Goal: Information Seeking & Learning: Learn about a topic

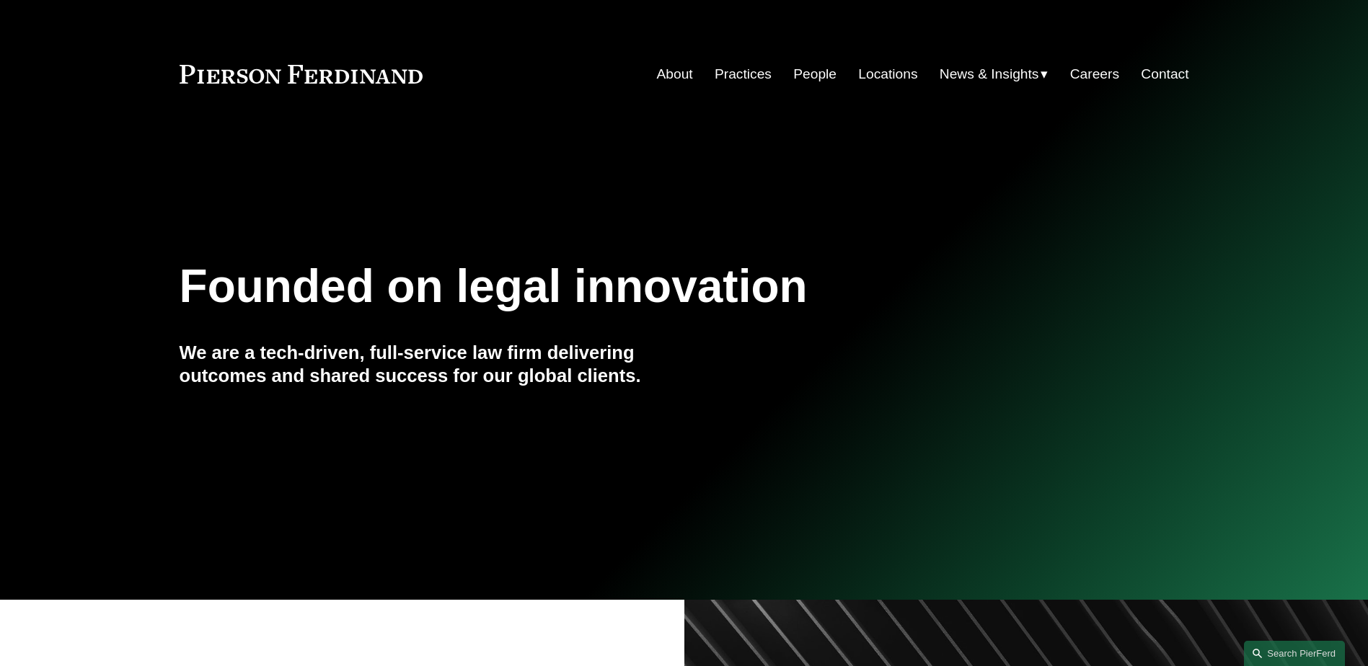
click at [22, 273] on div "Founded on legal innovation We are a tech-driven, full-service law firm deliver…" at bounding box center [684, 351] width 1368 height 195
click at [824, 67] on link "People" at bounding box center [814, 74] width 43 height 27
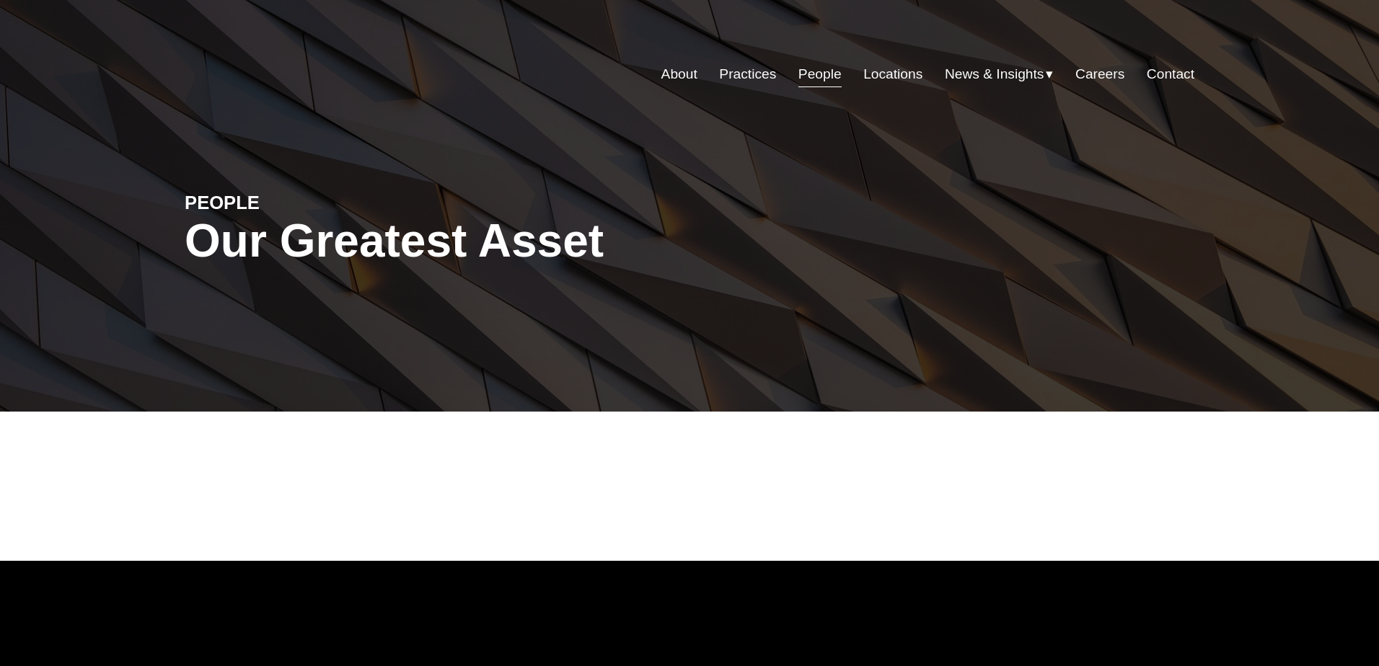
click at [442, 527] on div at bounding box center [689, 496] width 1379 height 127
click at [894, 63] on link "Locations" at bounding box center [892, 74] width 59 height 27
click at [814, 74] on link "People" at bounding box center [819, 74] width 43 height 27
click at [1073, 343] on div "PEOPLE Our Greatest Asset" at bounding box center [689, 257] width 1379 height 217
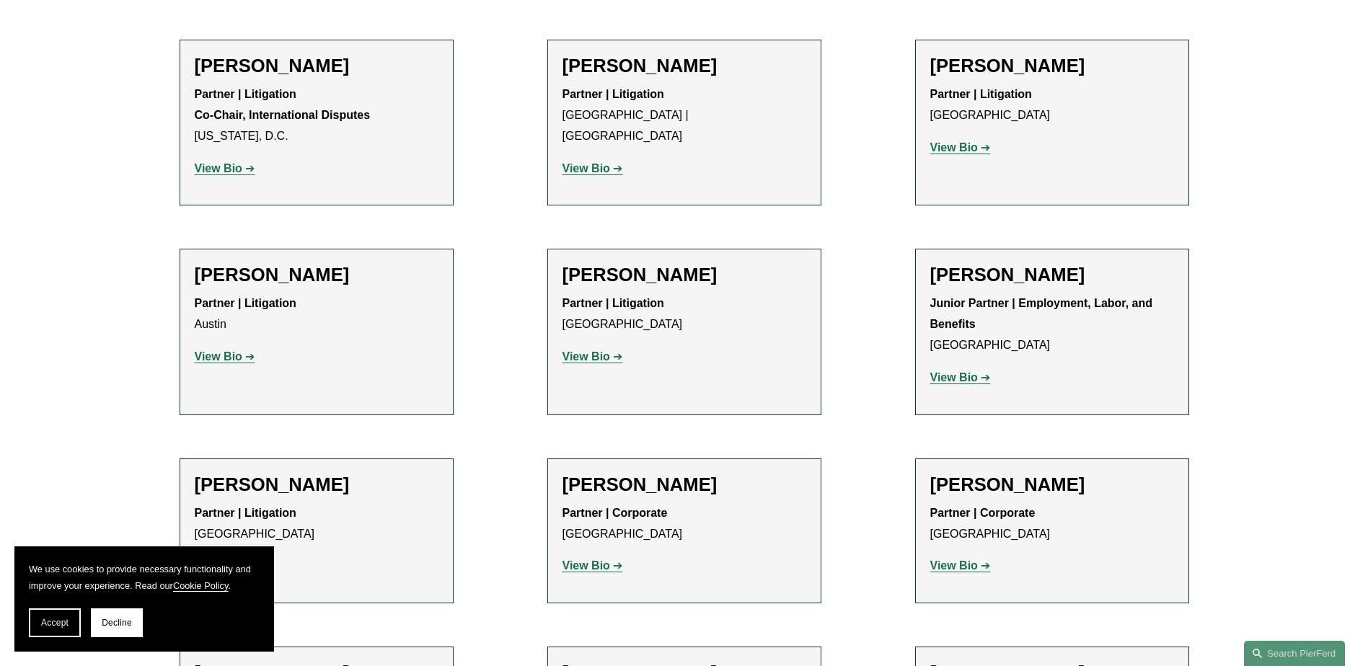
scroll to position [2906, 0]
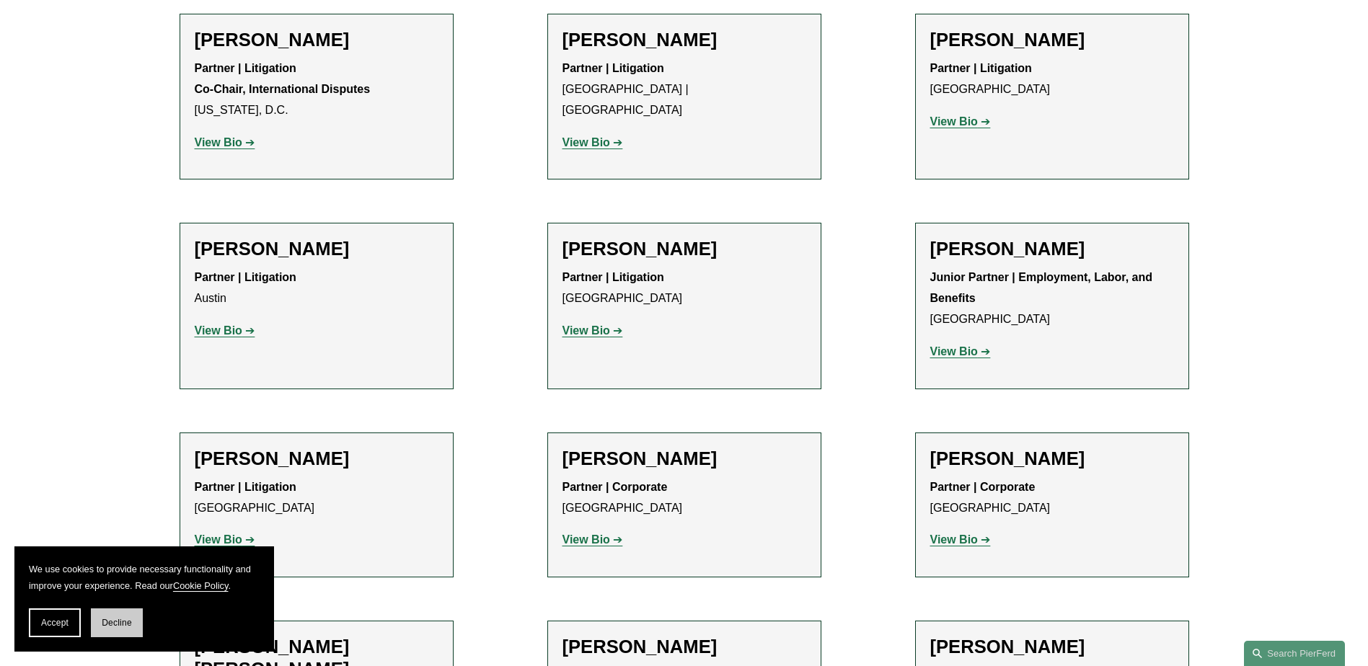
click at [97, 626] on button "Decline" at bounding box center [117, 623] width 52 height 29
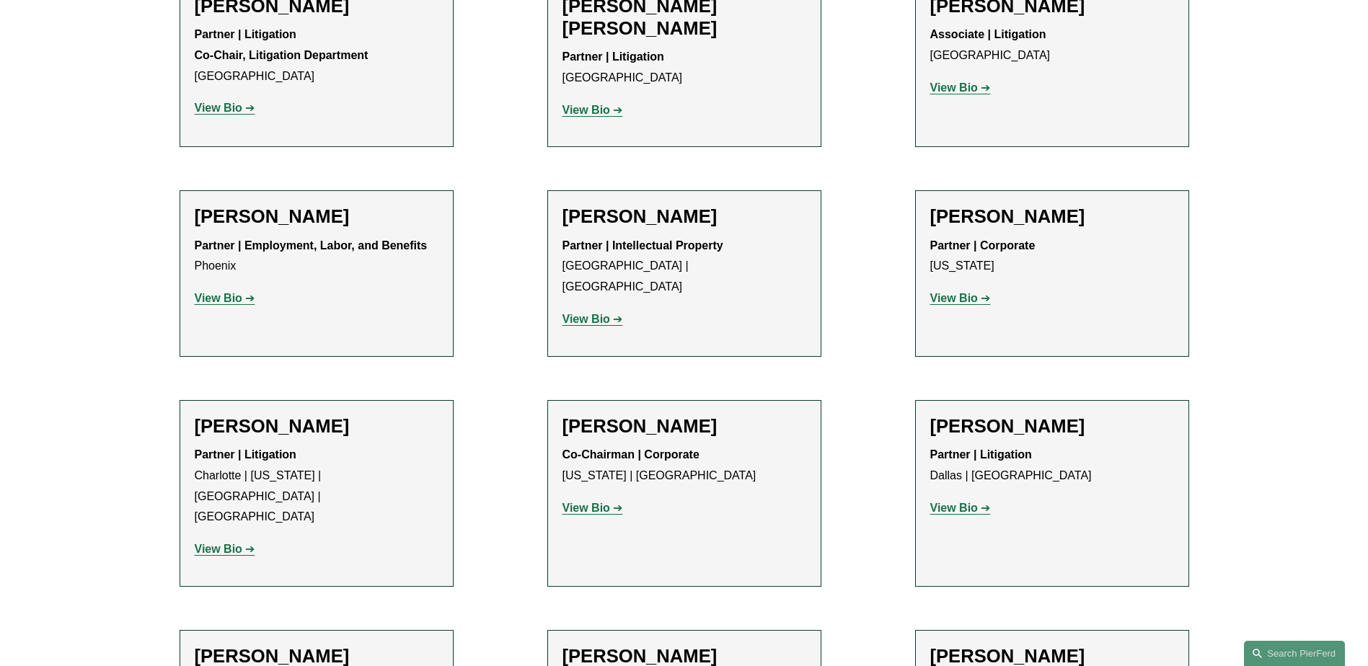
scroll to position [13509, 0]
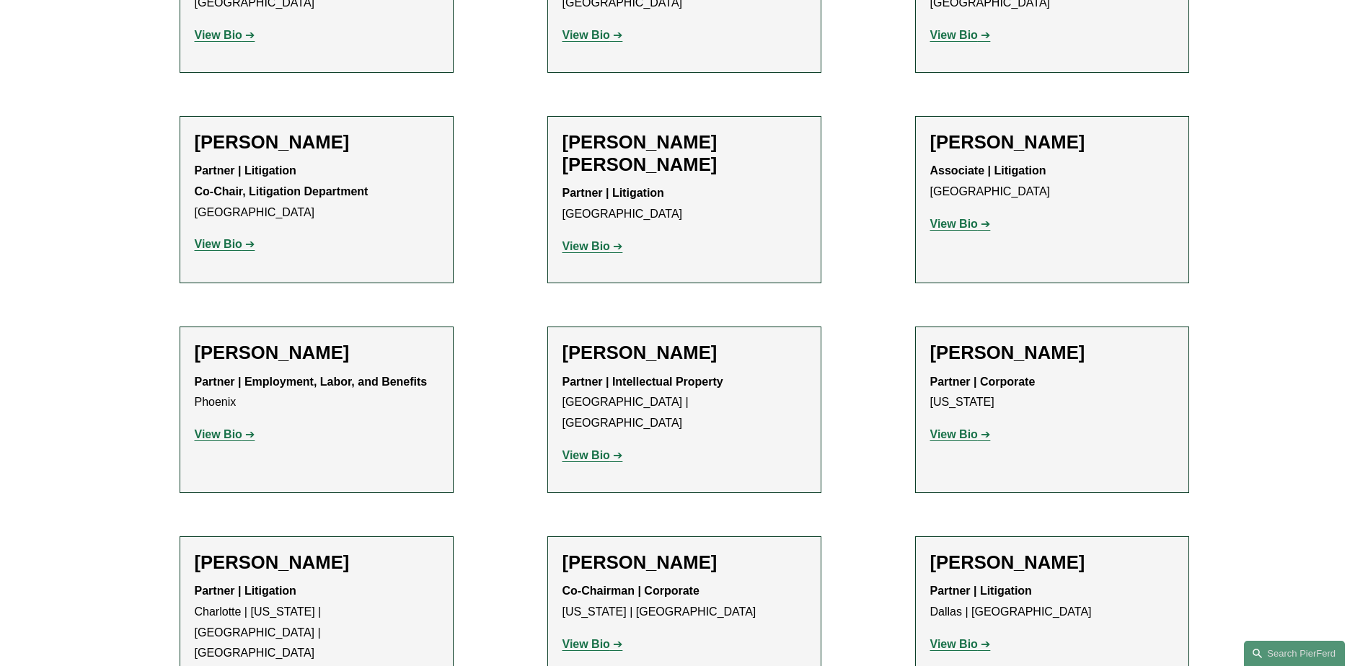
scroll to position [13365, 0]
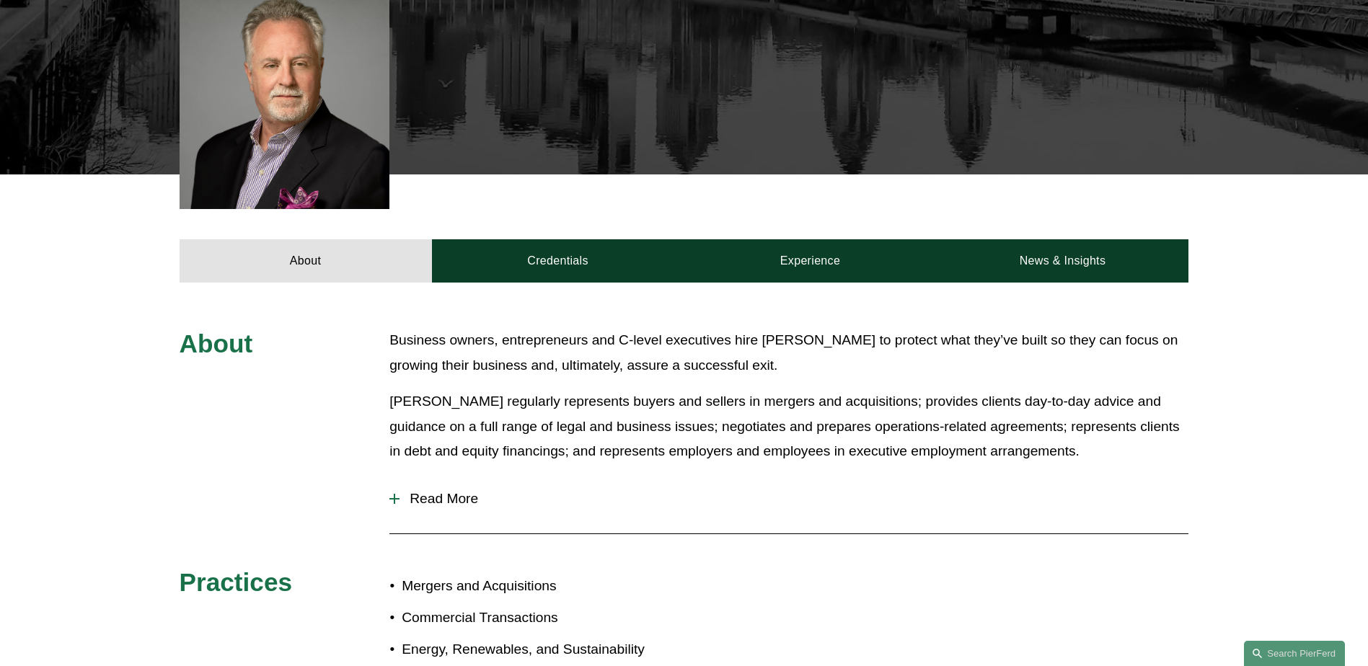
scroll to position [505, 0]
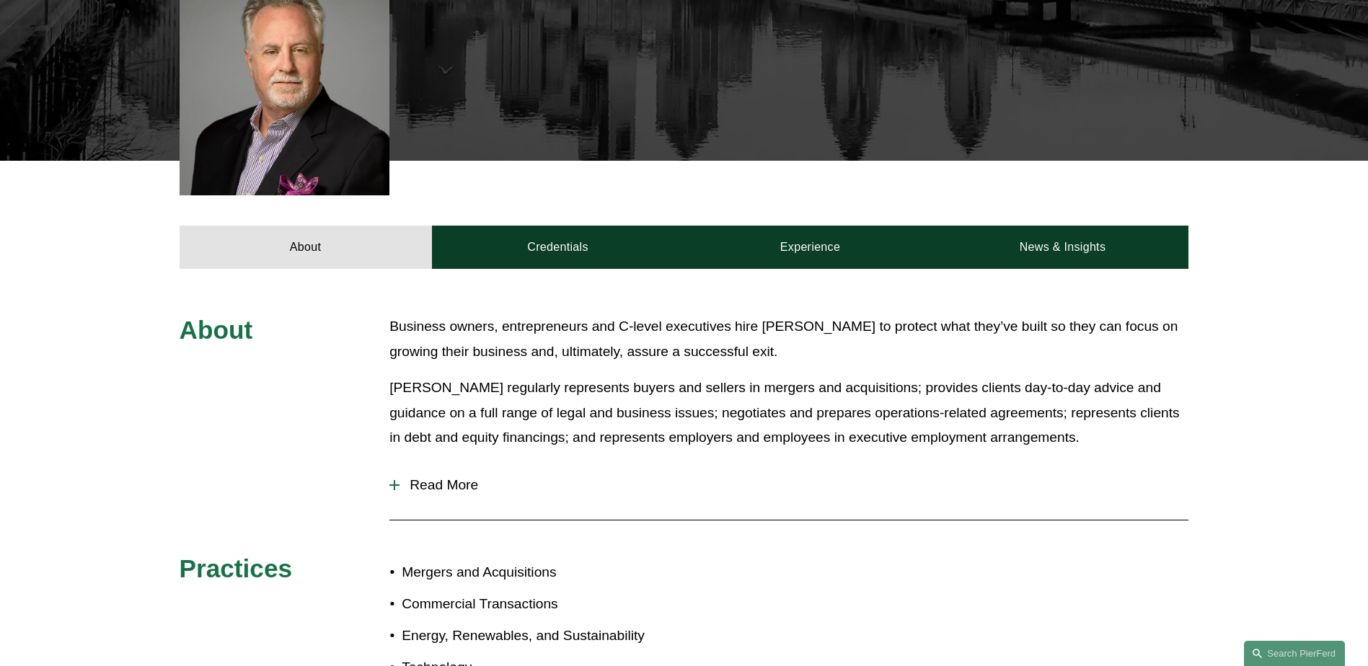
click at [459, 467] on button "Read More" at bounding box center [789, 486] width 799 height 38
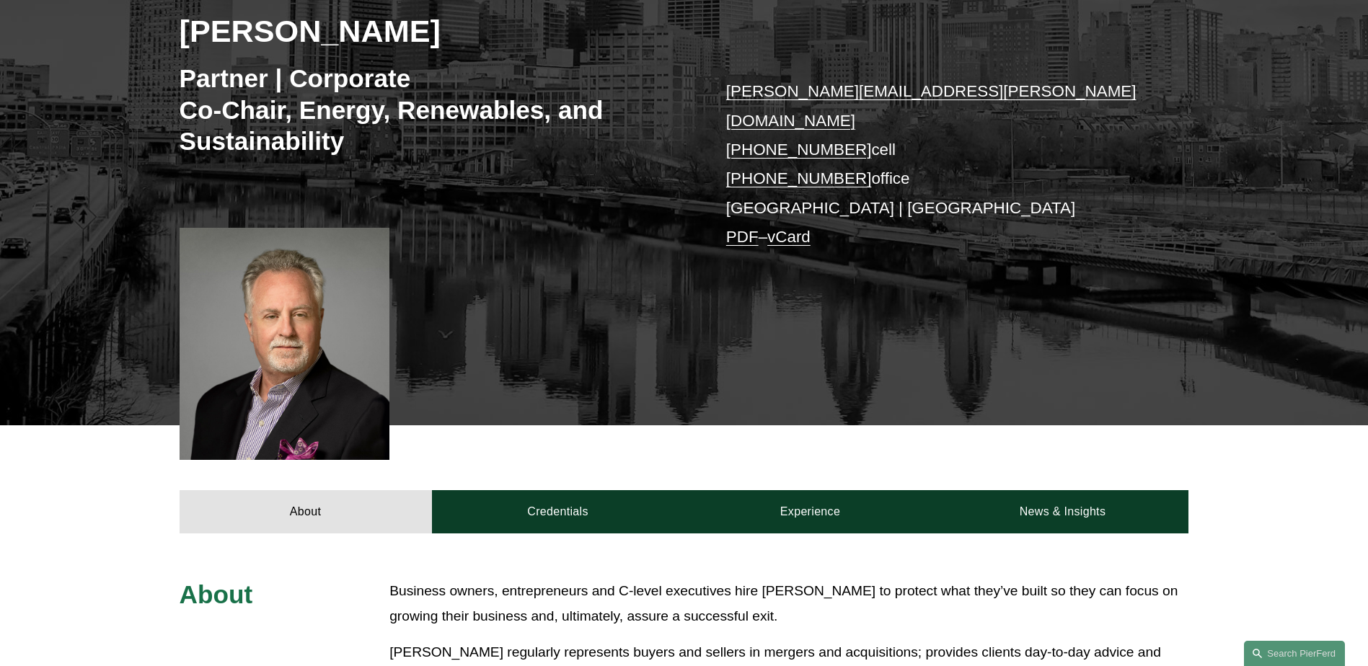
scroll to position [216, 0]
